Goal: Information Seeking & Learning: Learn about a topic

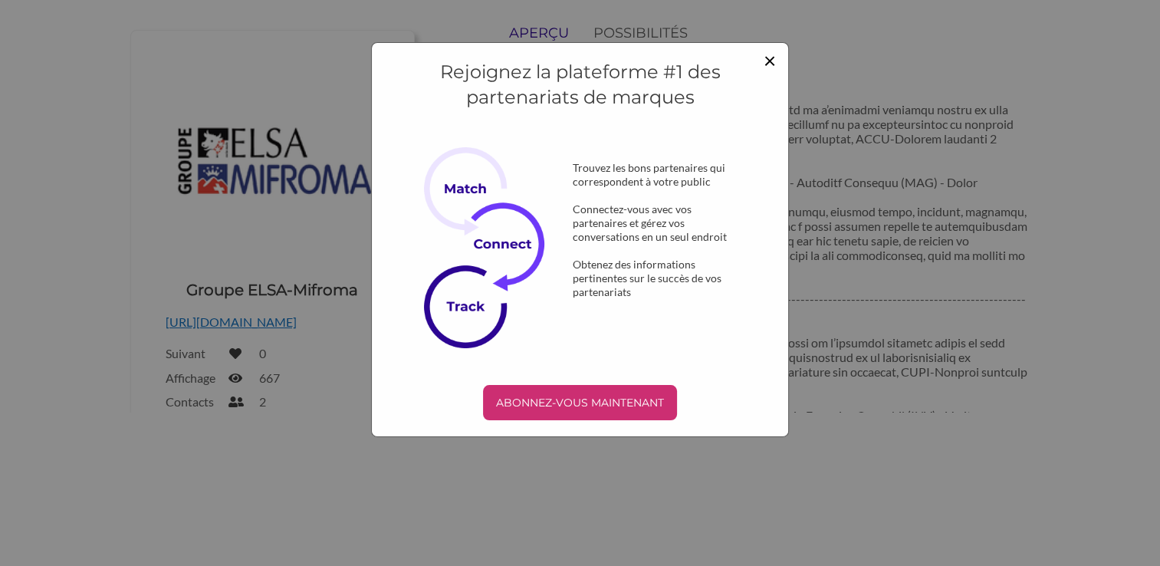
click at [768, 57] on span "×" at bounding box center [770, 60] width 12 height 26
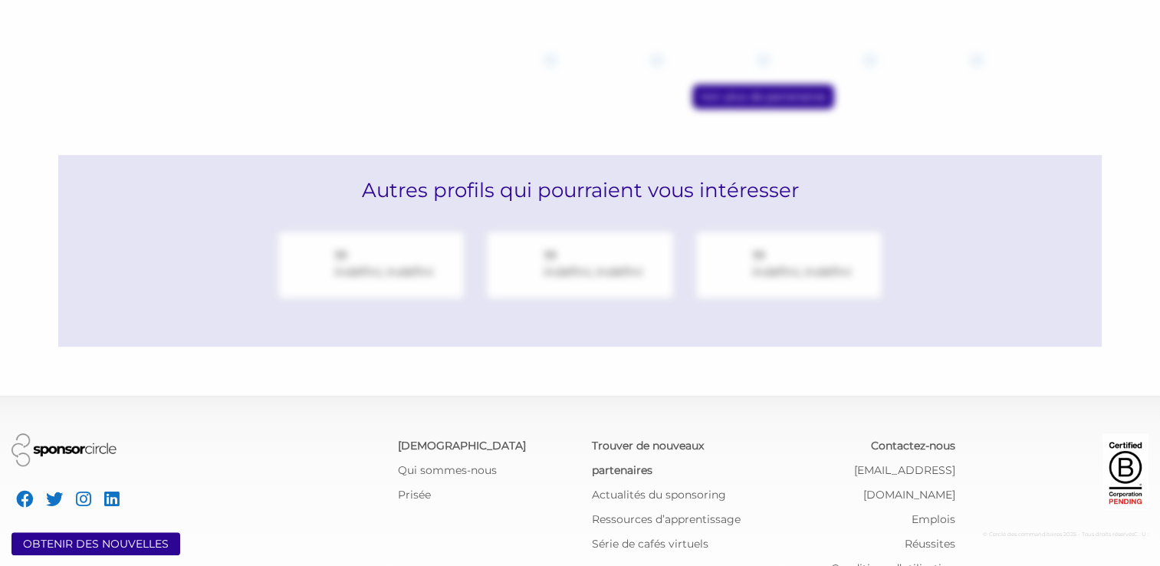
scroll to position [1022, 0]
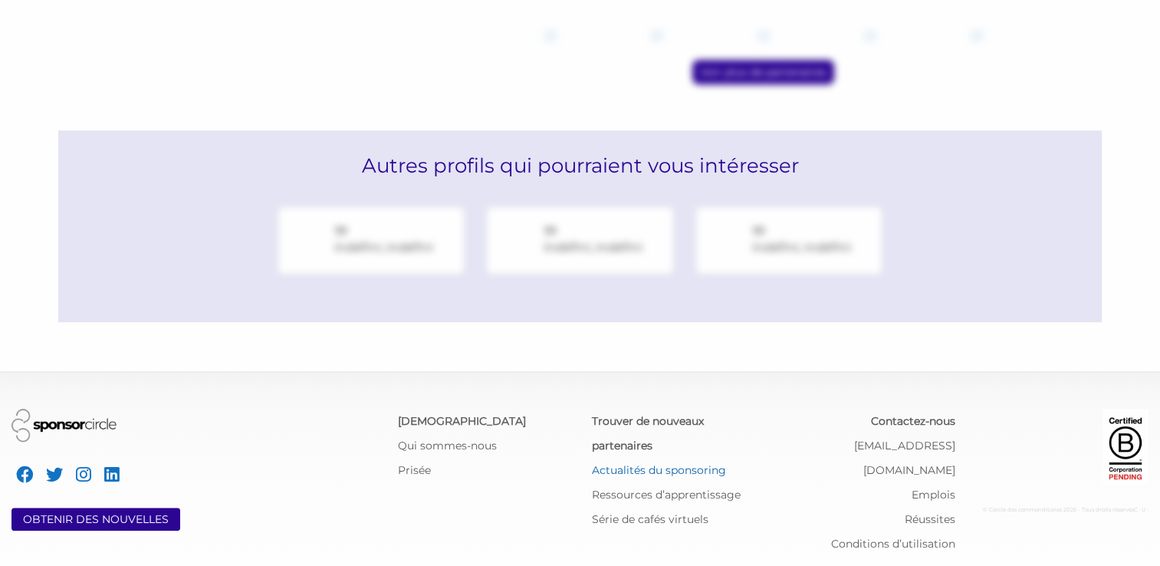
click at [646, 467] on link "Actualités du sponsoring" at bounding box center [658, 470] width 134 height 14
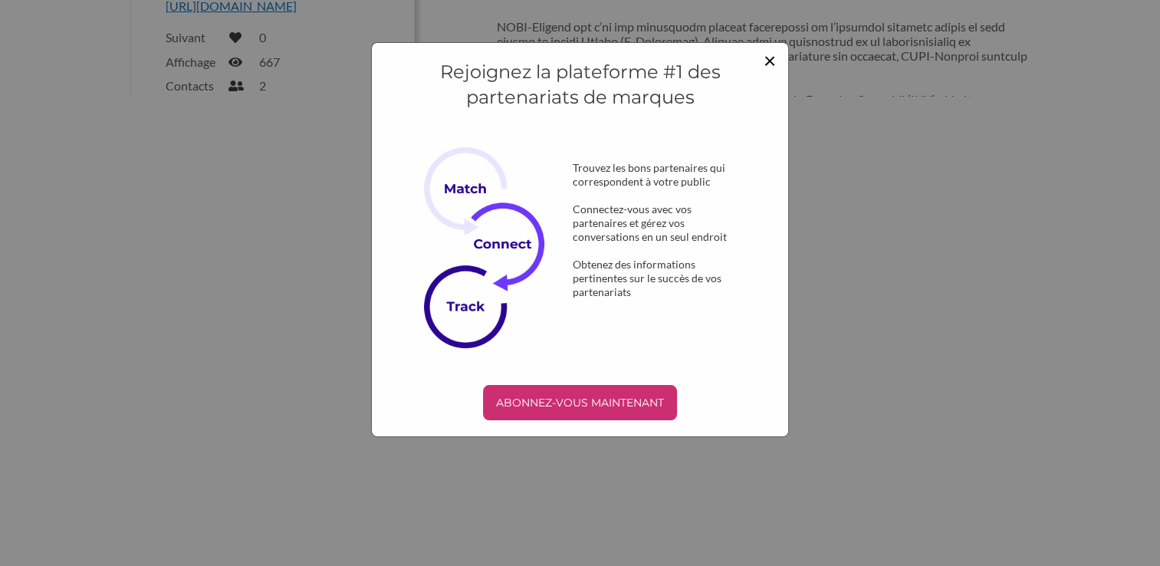
click at [769, 58] on span "×" at bounding box center [770, 60] width 12 height 26
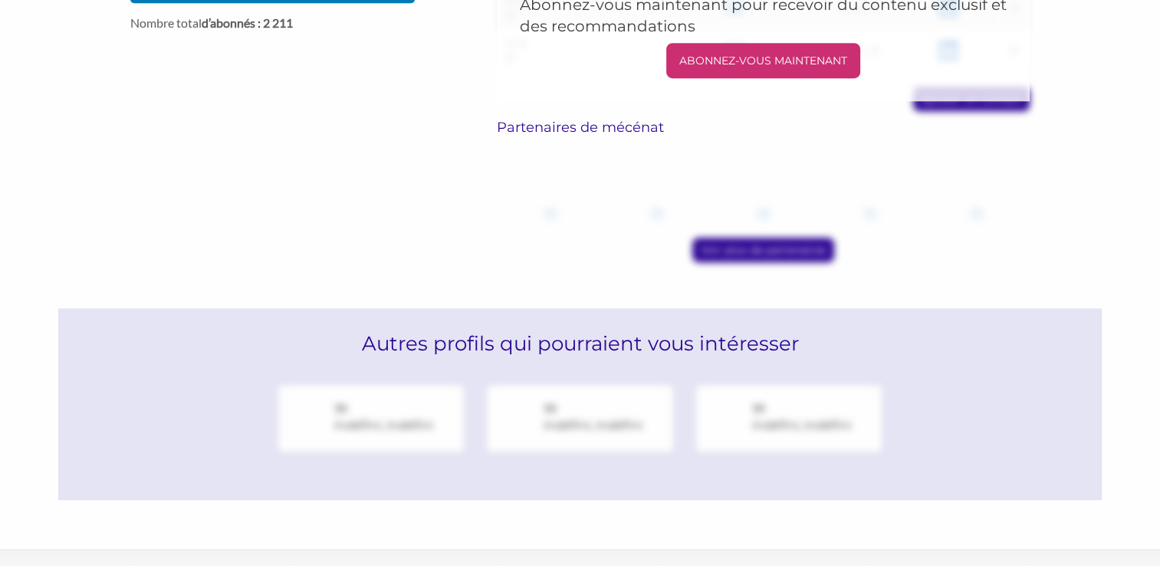
scroll to position [1022, 0]
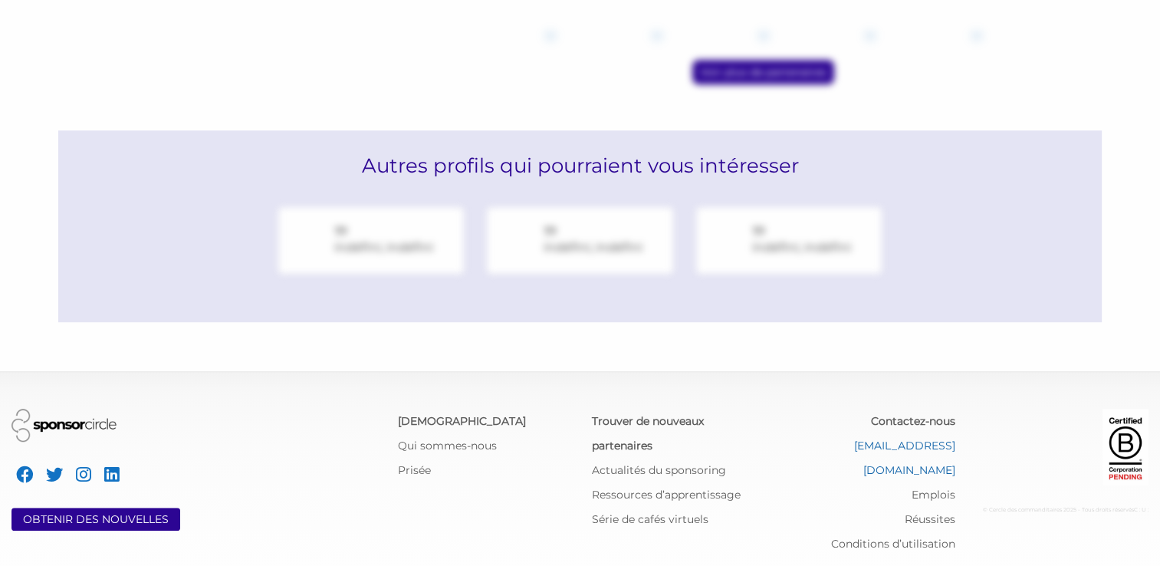
click at [902, 444] on link "[EMAIL_ADDRESS][DOMAIN_NAME]" at bounding box center [904, 458] width 101 height 38
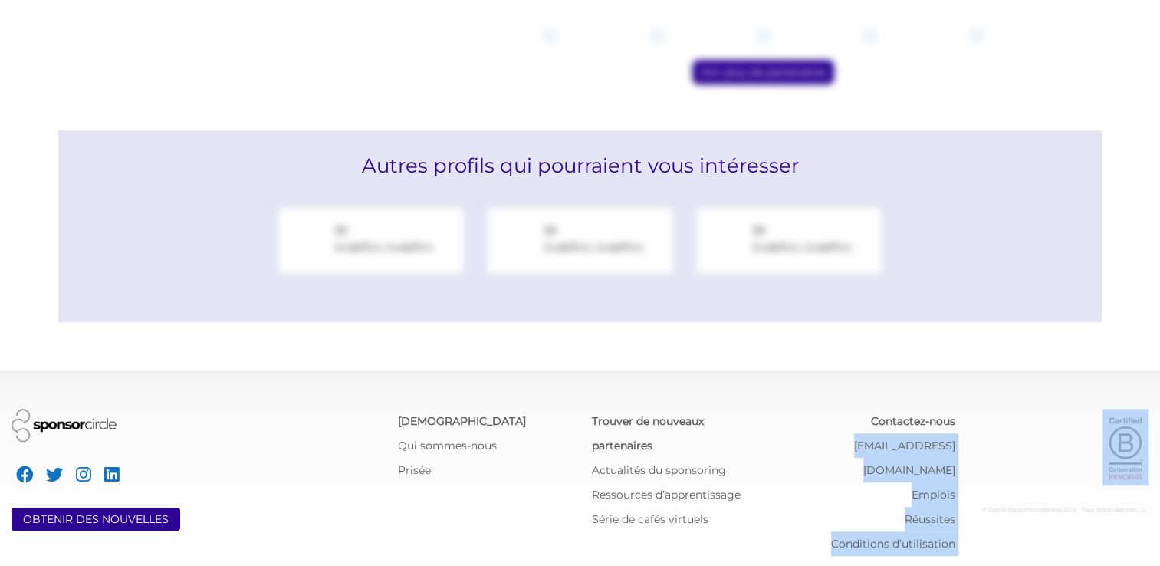
drag, startPoint x: 794, startPoint y: 437, endPoint x: 1009, endPoint y: 443, distance: 214.8
click at [1009, 443] on div "OBTENIR DES NOUVELLES Notre mission Qui sommes-nous Prisée Trouver de nouveaux …" at bounding box center [580, 482] width 1160 height 147
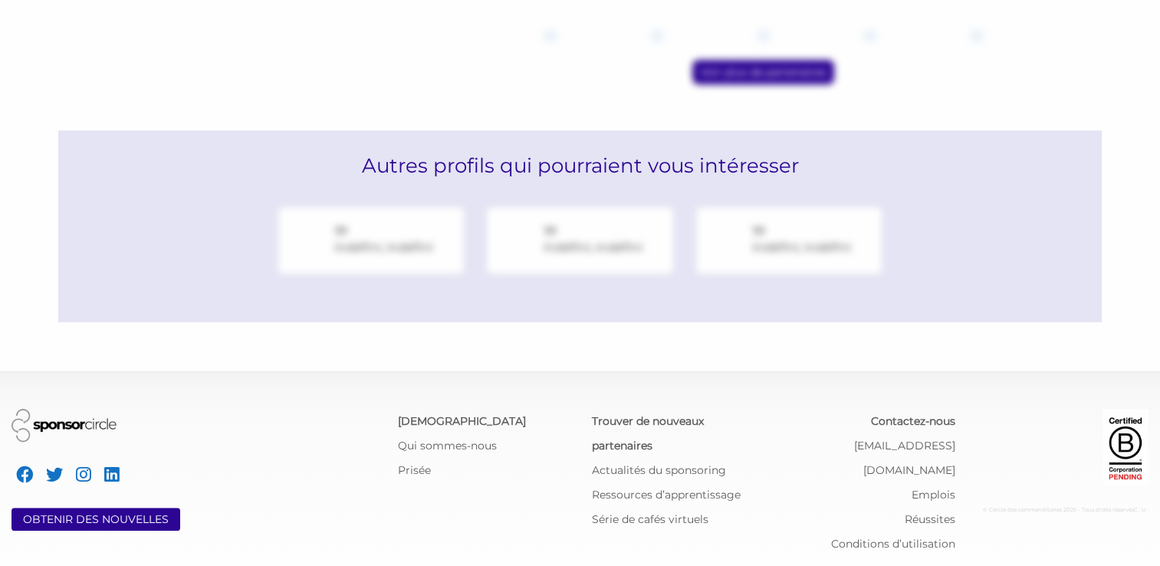
drag, startPoint x: 1009, startPoint y: 443, endPoint x: 723, endPoint y: 429, distance: 286.4
click at [723, 429] on div "Trouver de nouveaux partenaires" at bounding box center [676, 433] width 170 height 49
drag, startPoint x: 795, startPoint y: 443, endPoint x: 957, endPoint y: 436, distance: 162.8
click at [957, 436] on div "Contactez-nous info@sponsorcircle.com Emplois Réussites Conditions d’utilisation" at bounding box center [870, 482] width 193 height 147
drag, startPoint x: 957, startPoint y: 436, endPoint x: 917, endPoint y: 449, distance: 42.5
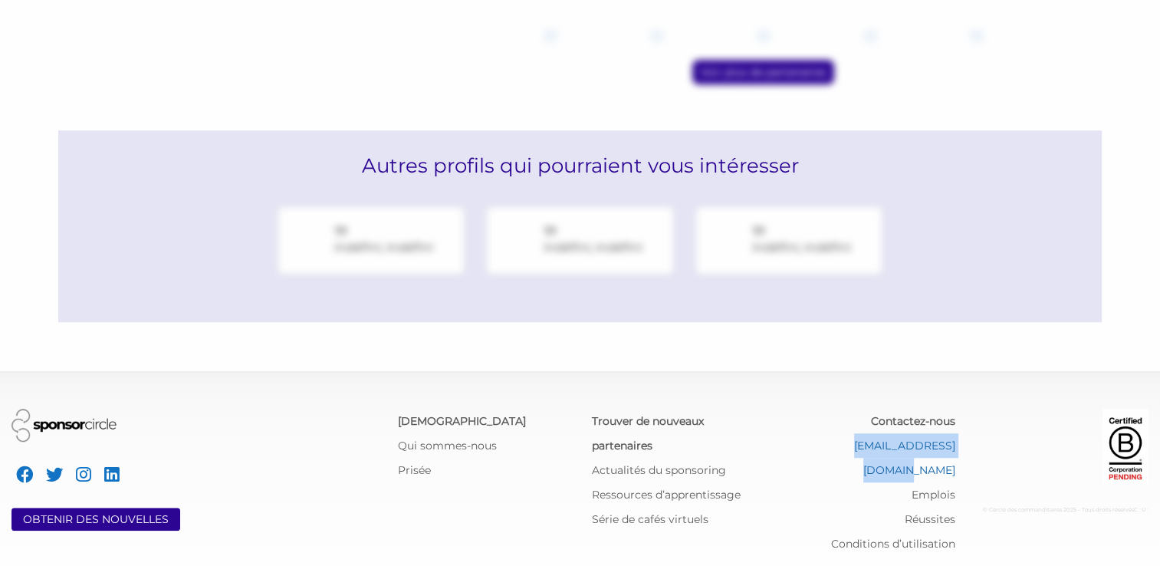
copy link "[EMAIL_ADDRESS][DOMAIN_NAME]"
click at [522, 64] on div "Voir plus de partenaires" at bounding box center [763, 72] width 533 height 25
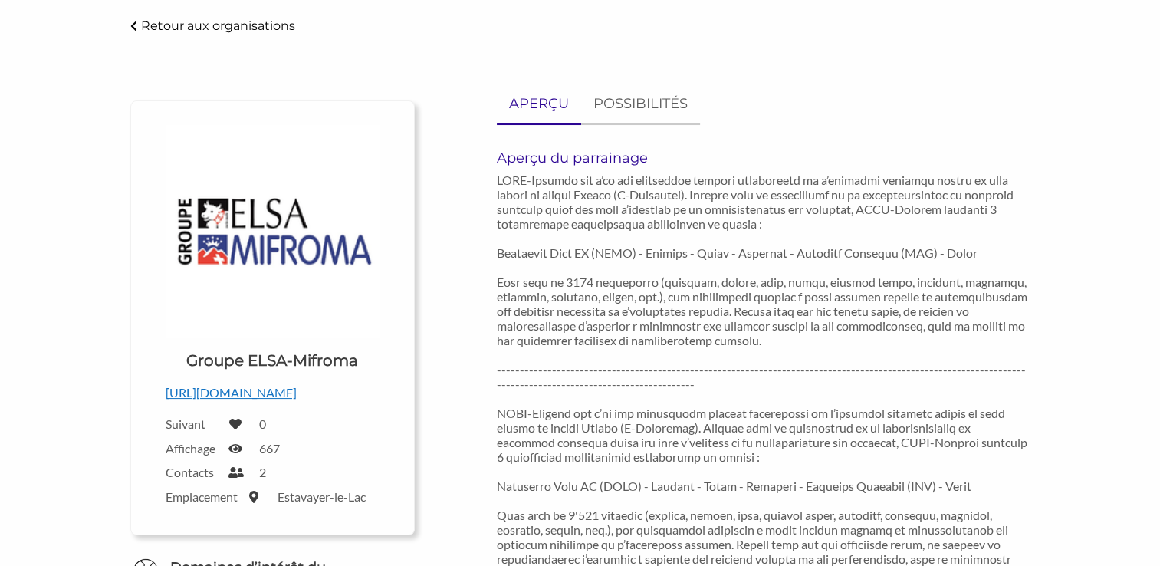
scroll to position [0, 0]
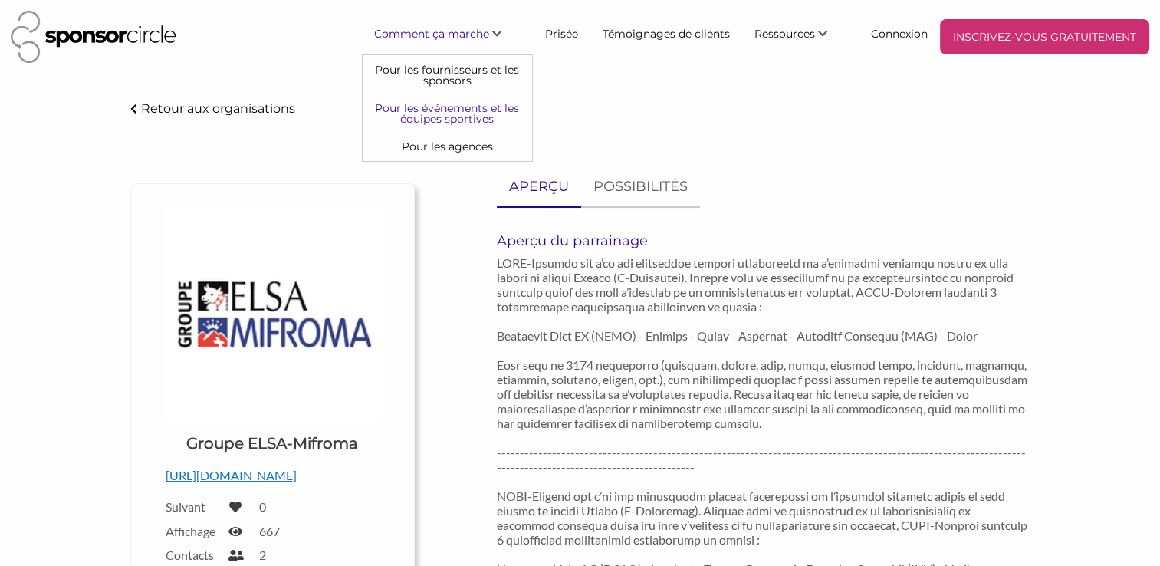
click at [455, 115] on link "Pour les événements et les équipes sportives" at bounding box center [448, 113] width 170 height 38
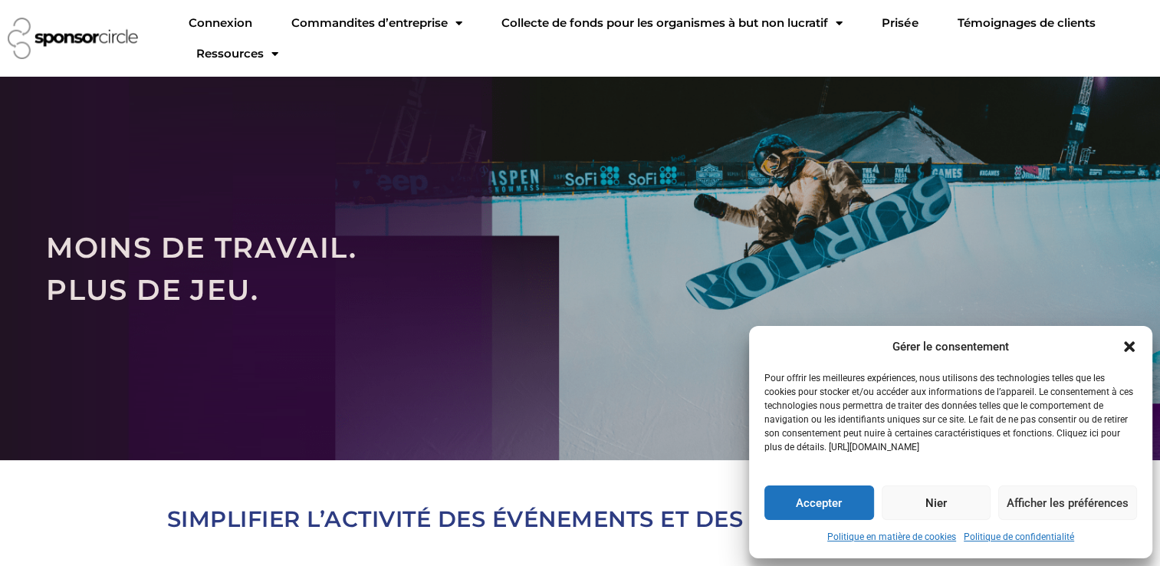
click at [1126, 345] on icon "Dialogue étroit" at bounding box center [1129, 346] width 11 height 11
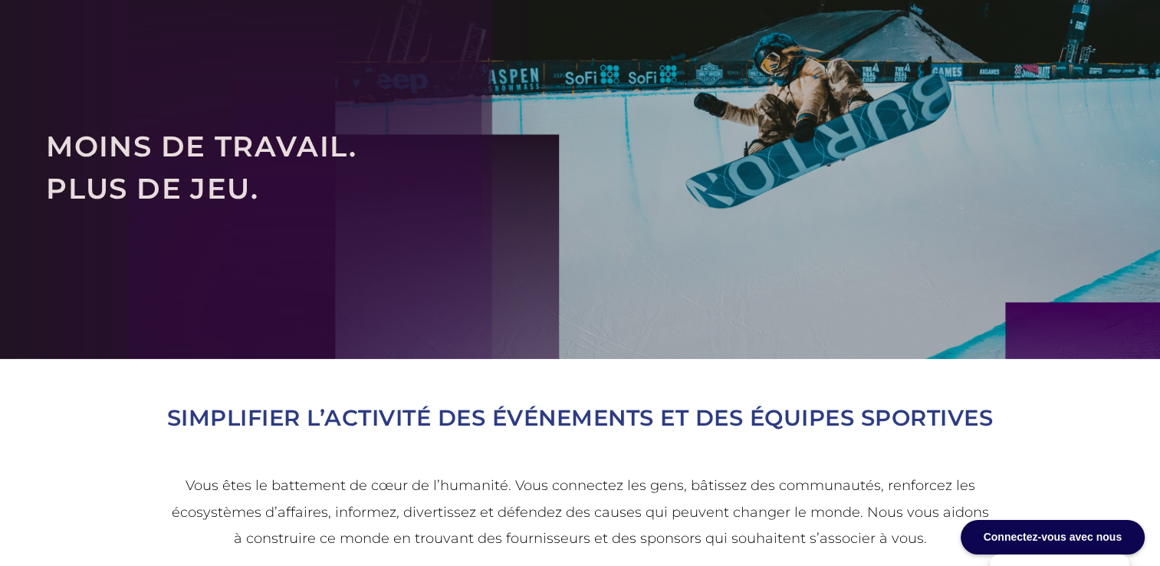
scroll to position [77, 0]
